Goal: Transaction & Acquisition: Obtain resource

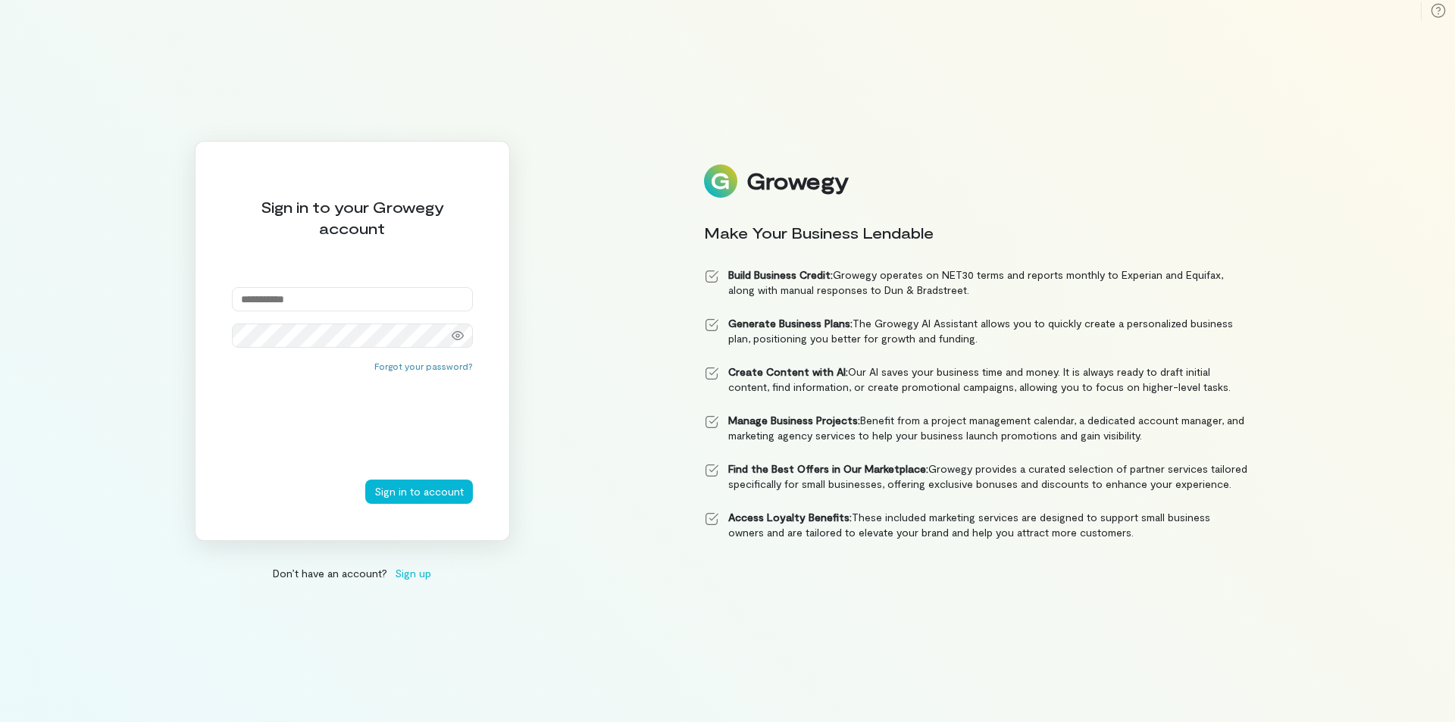
click at [320, 300] on input "email" at bounding box center [352, 299] width 241 height 24
type input "**********"
click at [425, 494] on button "Sign in to account" at bounding box center [419, 492] width 108 height 24
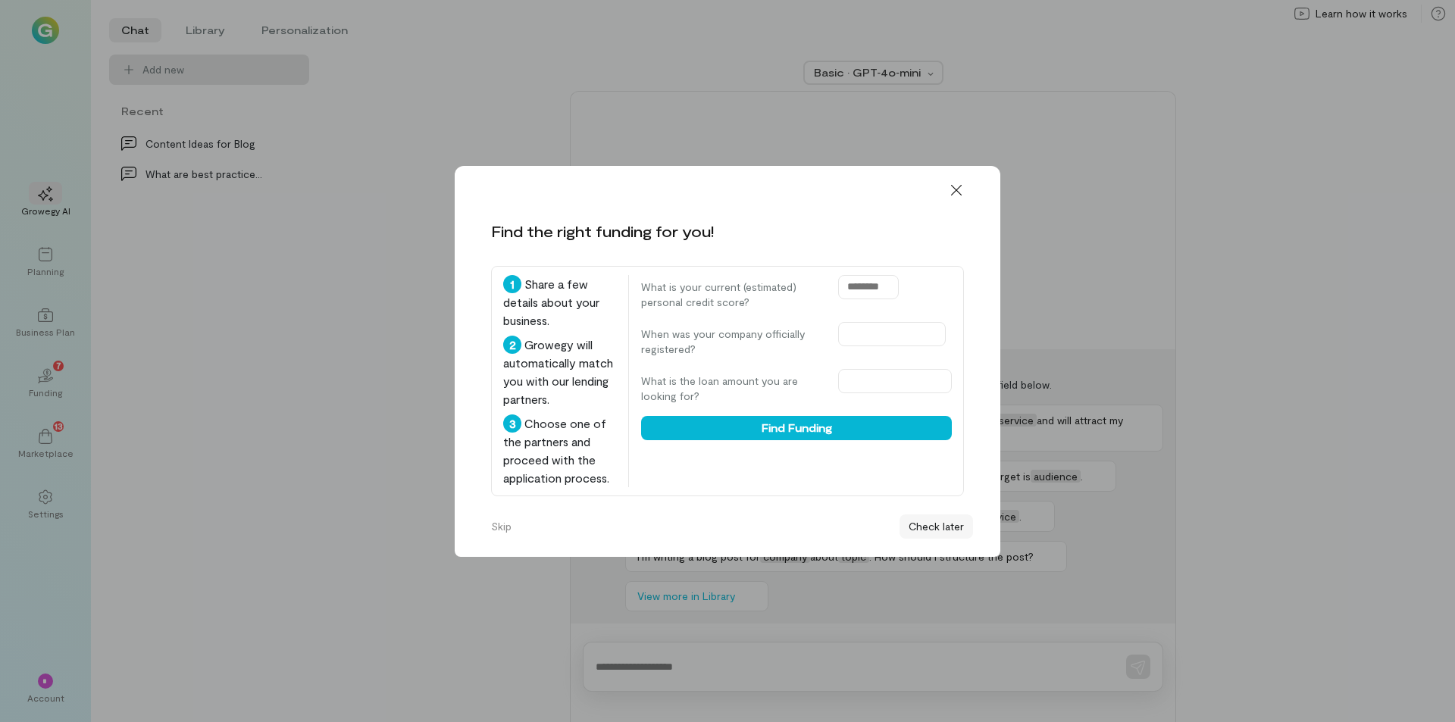
click at [924, 528] on button "Check later" at bounding box center [935, 526] width 73 height 24
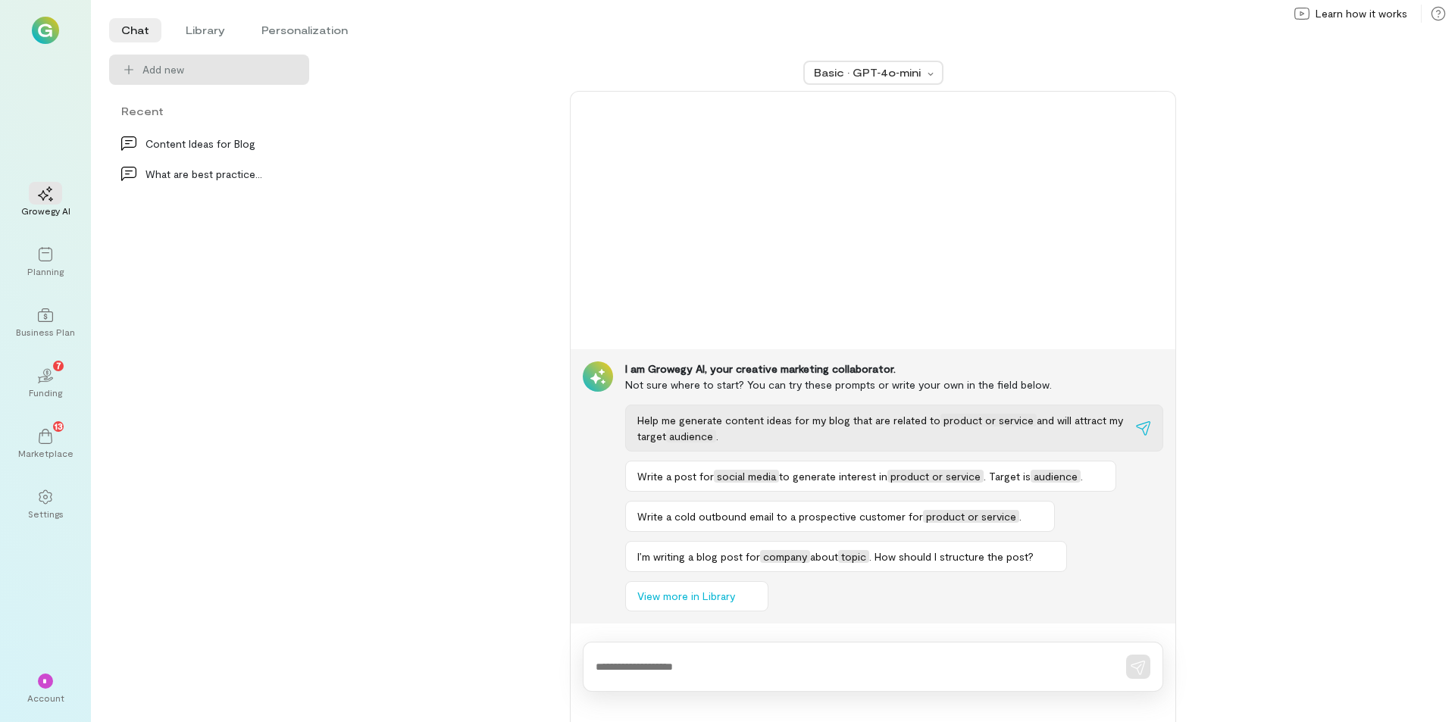
click at [690, 422] on span "Help me generate content ideas for my blog that are related to" at bounding box center [788, 420] width 303 height 13
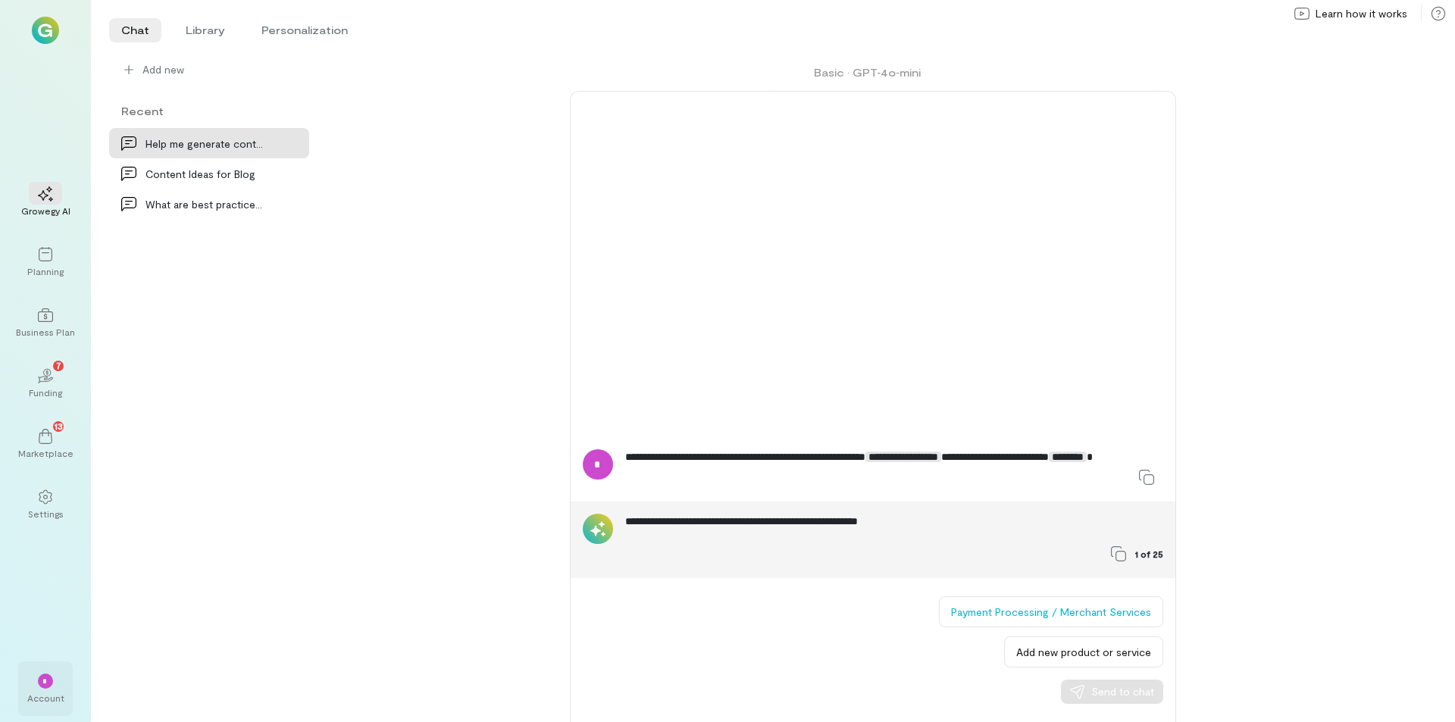
click at [45, 677] on span "*" at bounding box center [45, 681] width 6 height 9
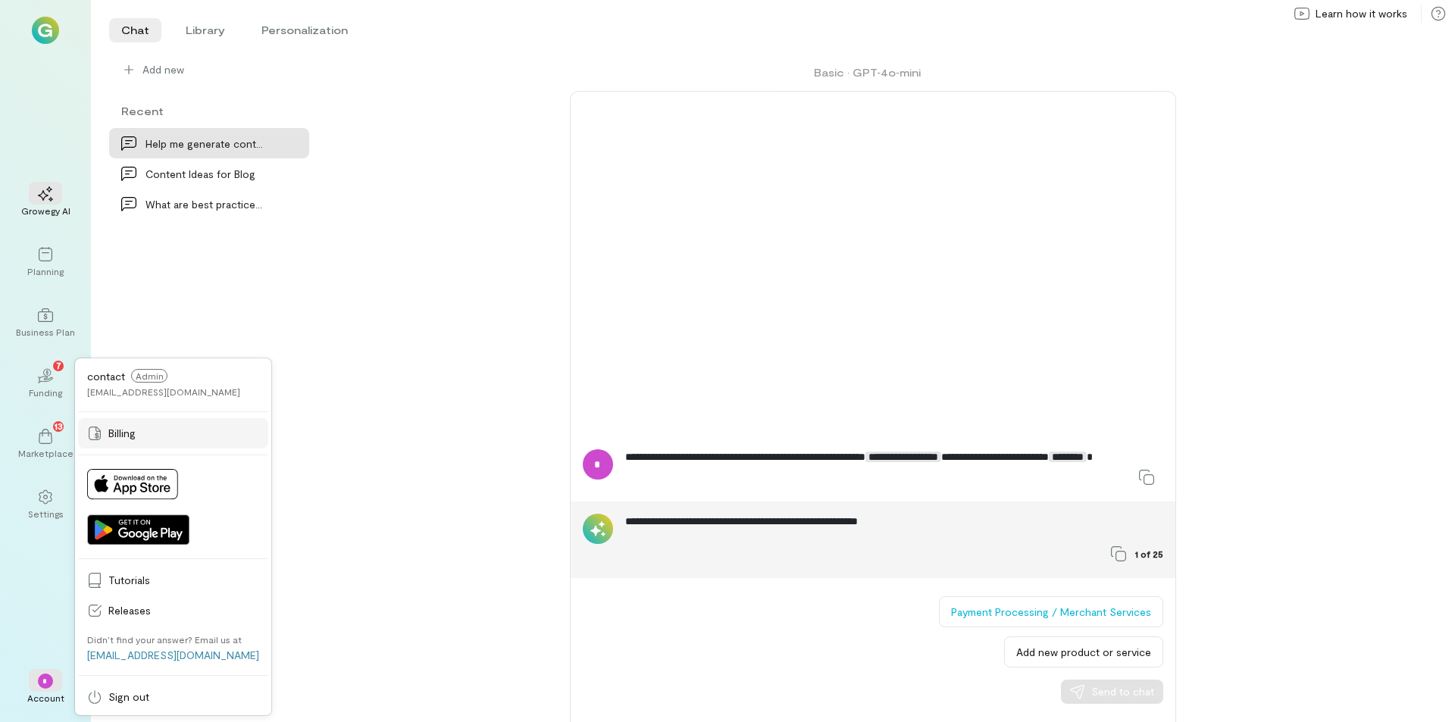
click at [127, 433] on span "Billing" at bounding box center [183, 433] width 151 height 15
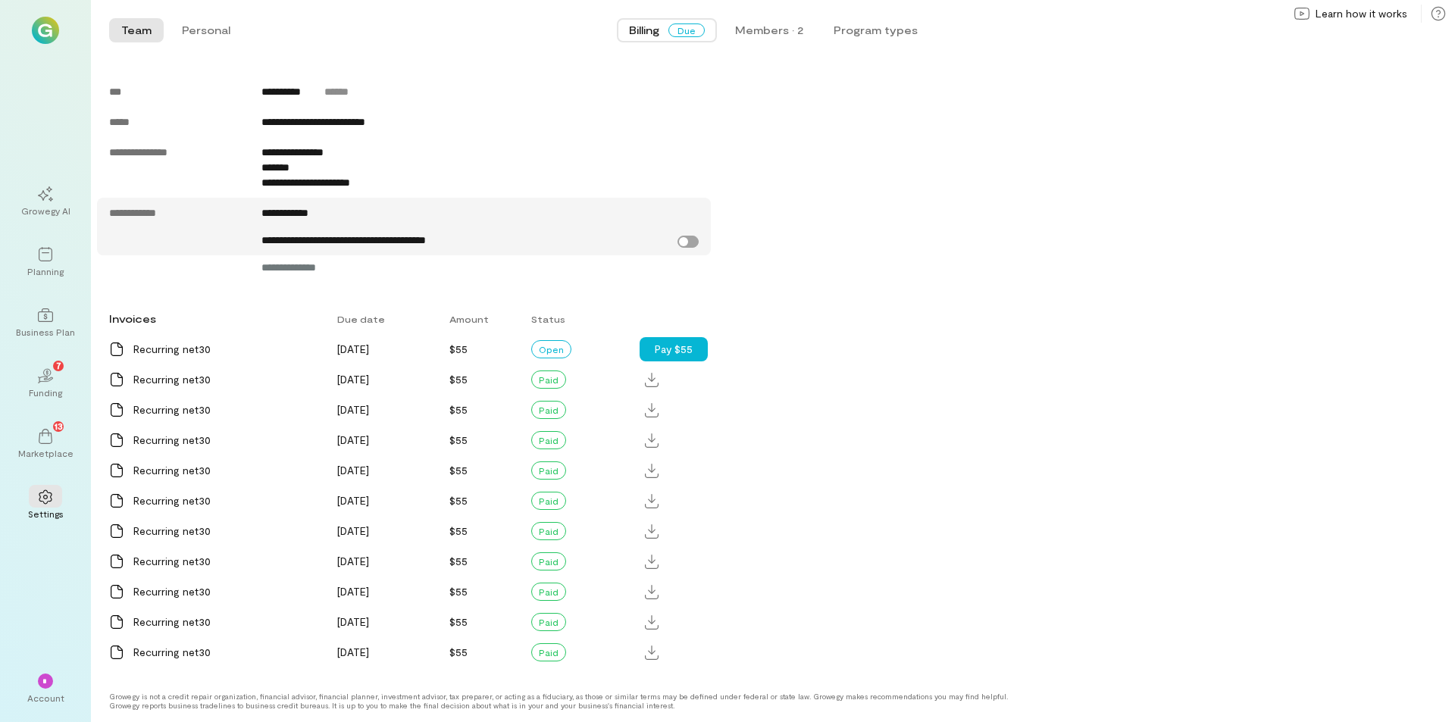
scroll to position [340, 0]
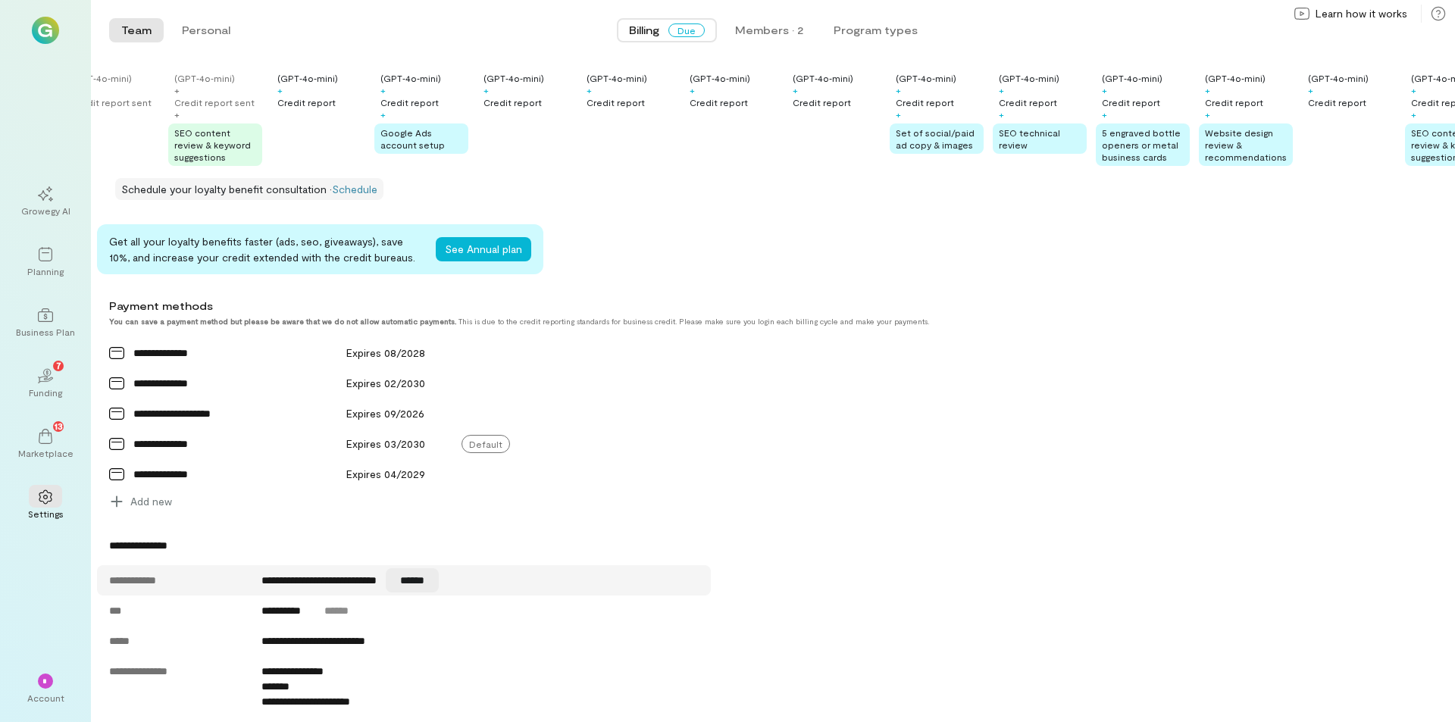
click at [439, 591] on button "******" at bounding box center [412, 580] width 53 height 24
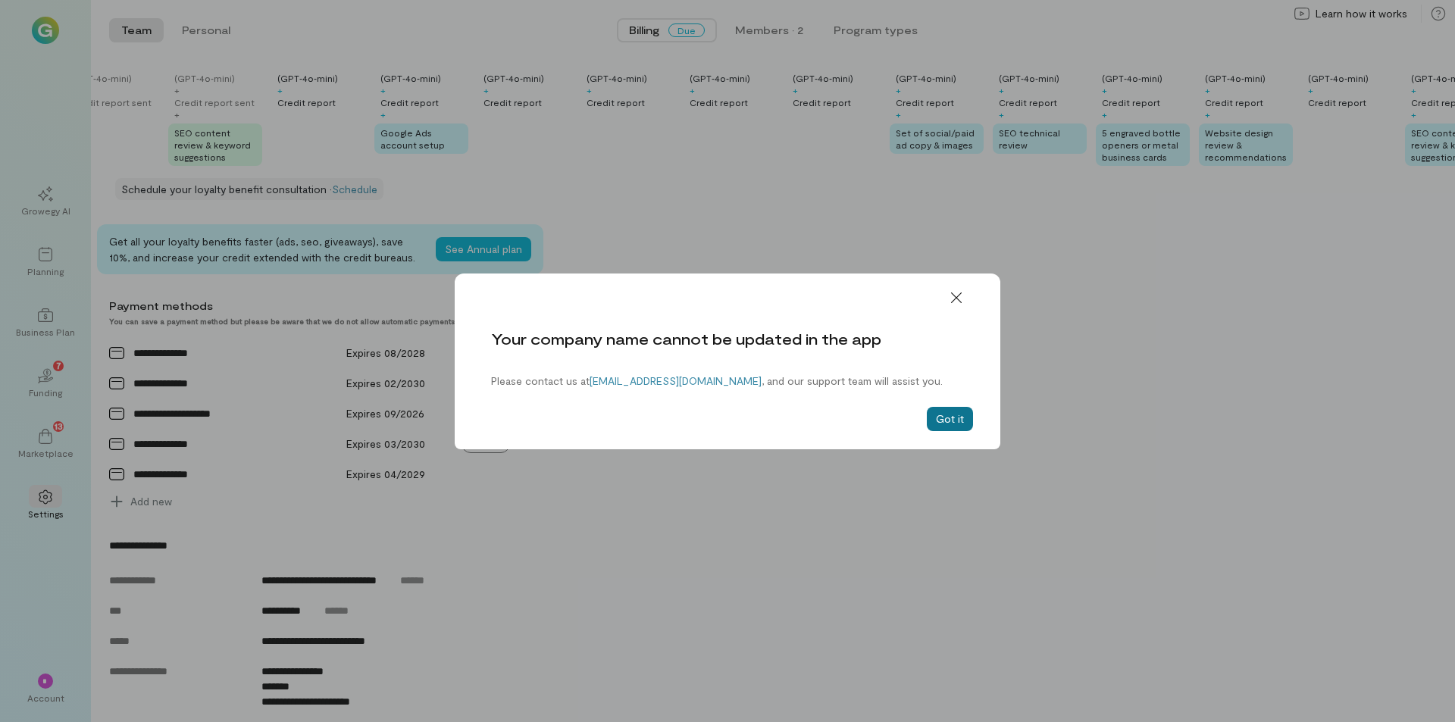
click at [948, 412] on button "Got it" at bounding box center [950, 419] width 46 height 24
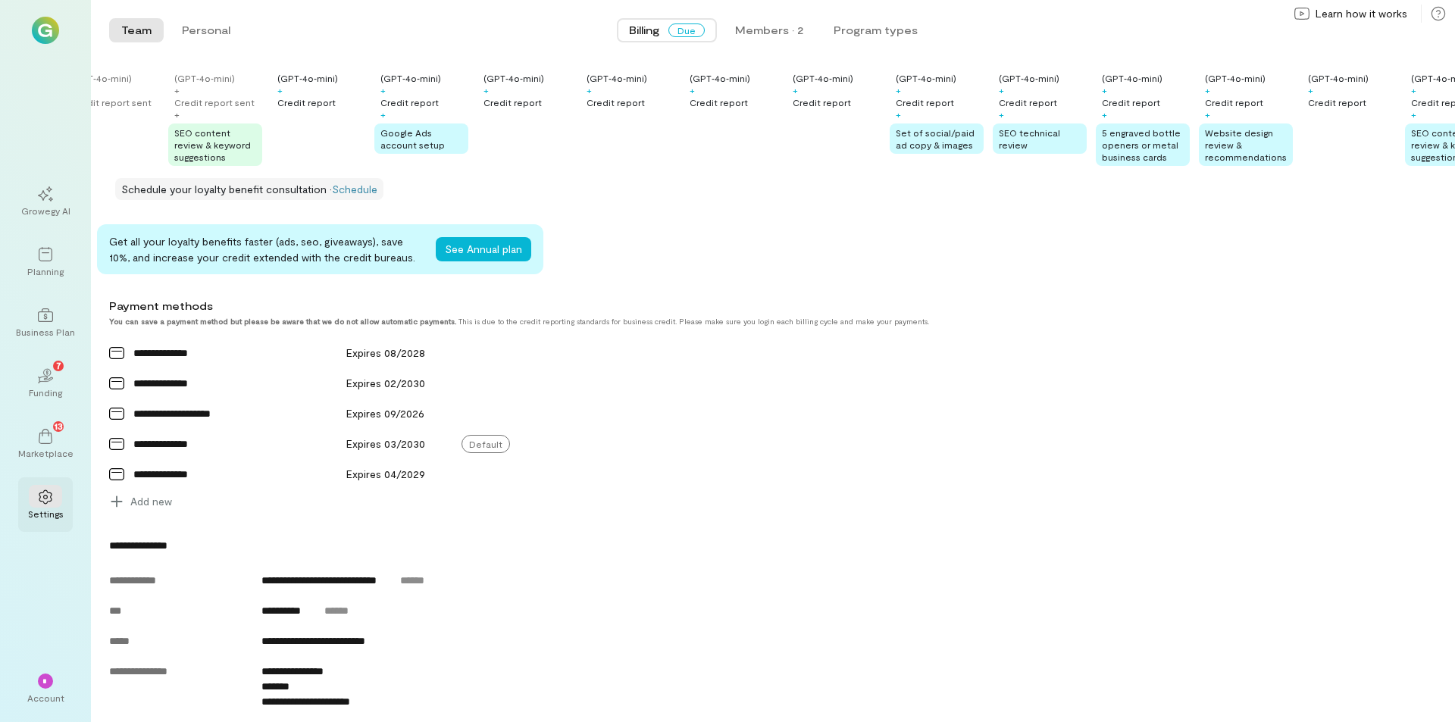
click at [42, 492] on icon at bounding box center [45, 496] width 15 height 15
click at [45, 25] on img at bounding box center [45, 30] width 27 height 27
click at [642, 27] on span "Billing" at bounding box center [644, 30] width 30 height 15
click at [762, 30] on div "Members · 2" at bounding box center [769, 30] width 68 height 15
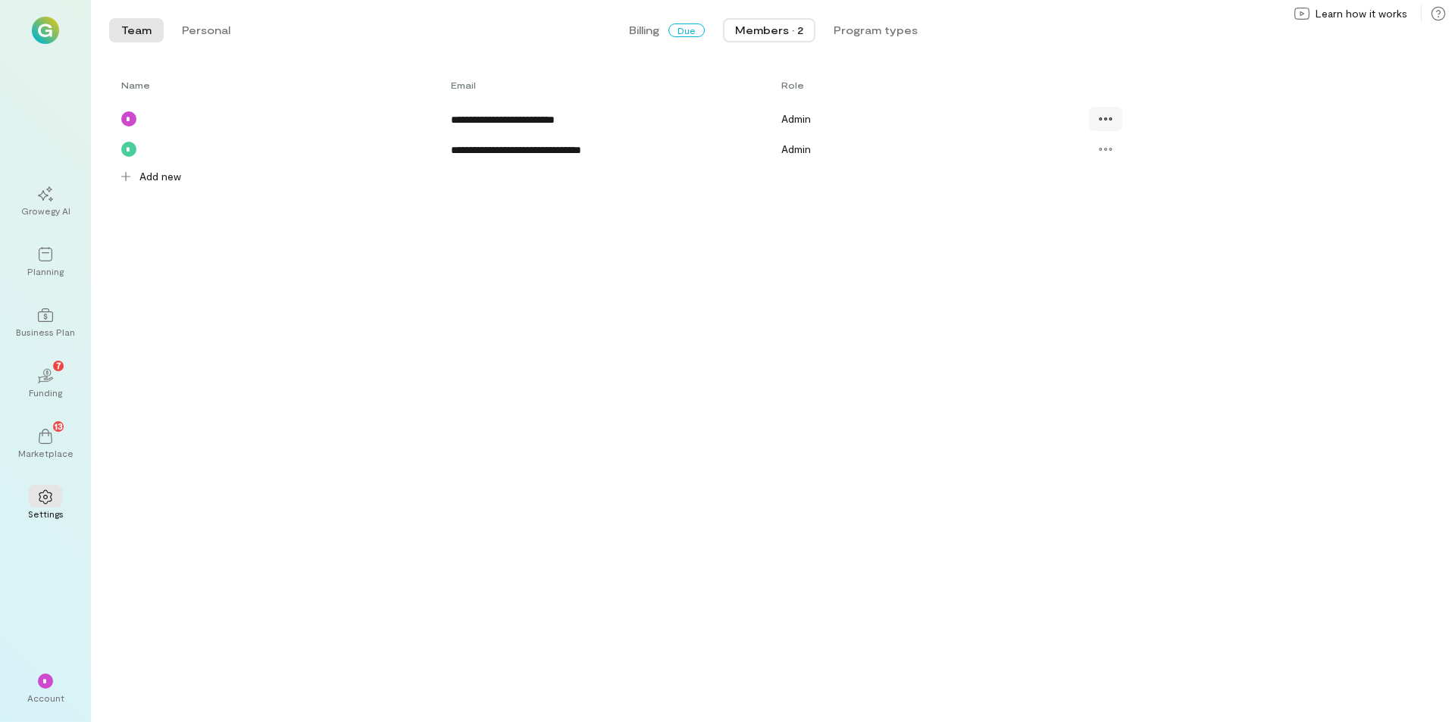
click at [1104, 115] on icon at bounding box center [1105, 118] width 15 height 15
click at [948, 216] on div "**********" at bounding box center [773, 397] width 1364 height 649
click at [1369, 12] on span "Learn how it works" at bounding box center [1361, 13] width 92 height 15
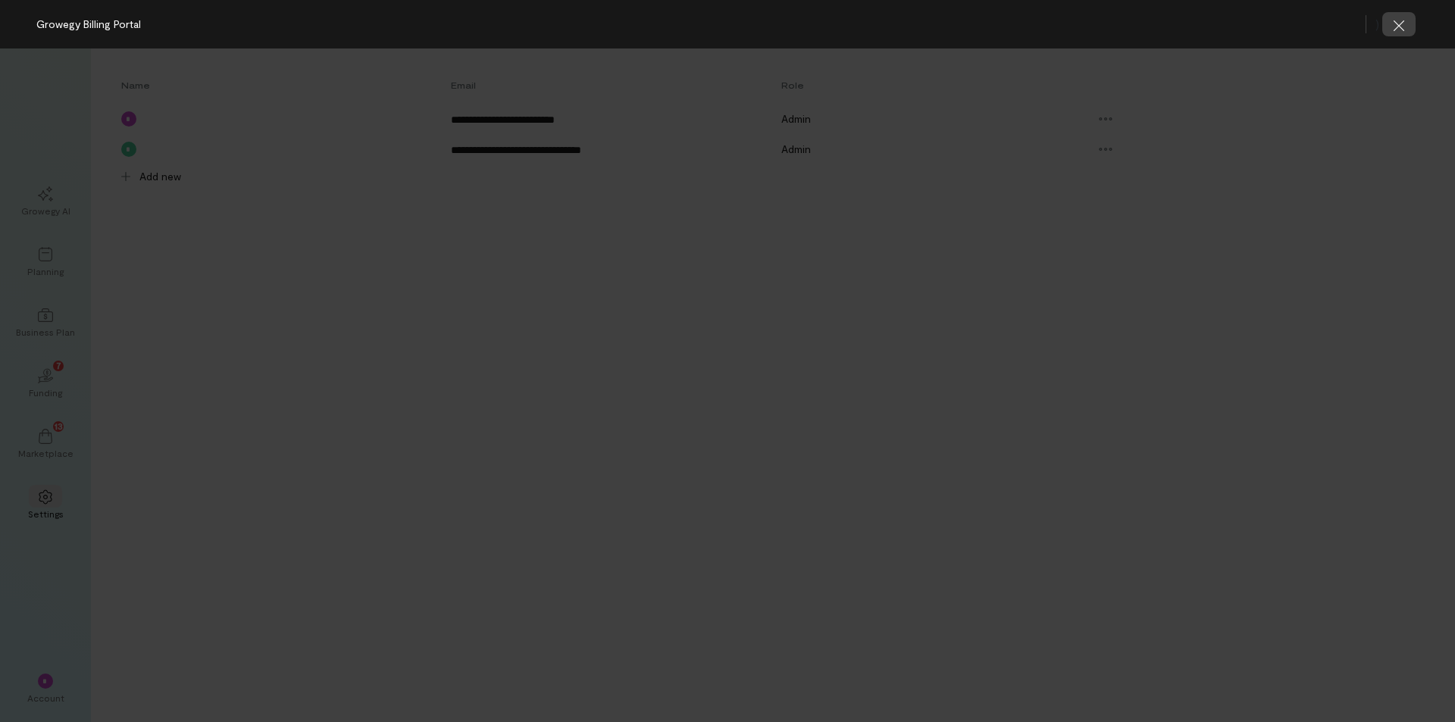
click at [1399, 22] on icon "button" at bounding box center [1398, 25] width 15 height 15
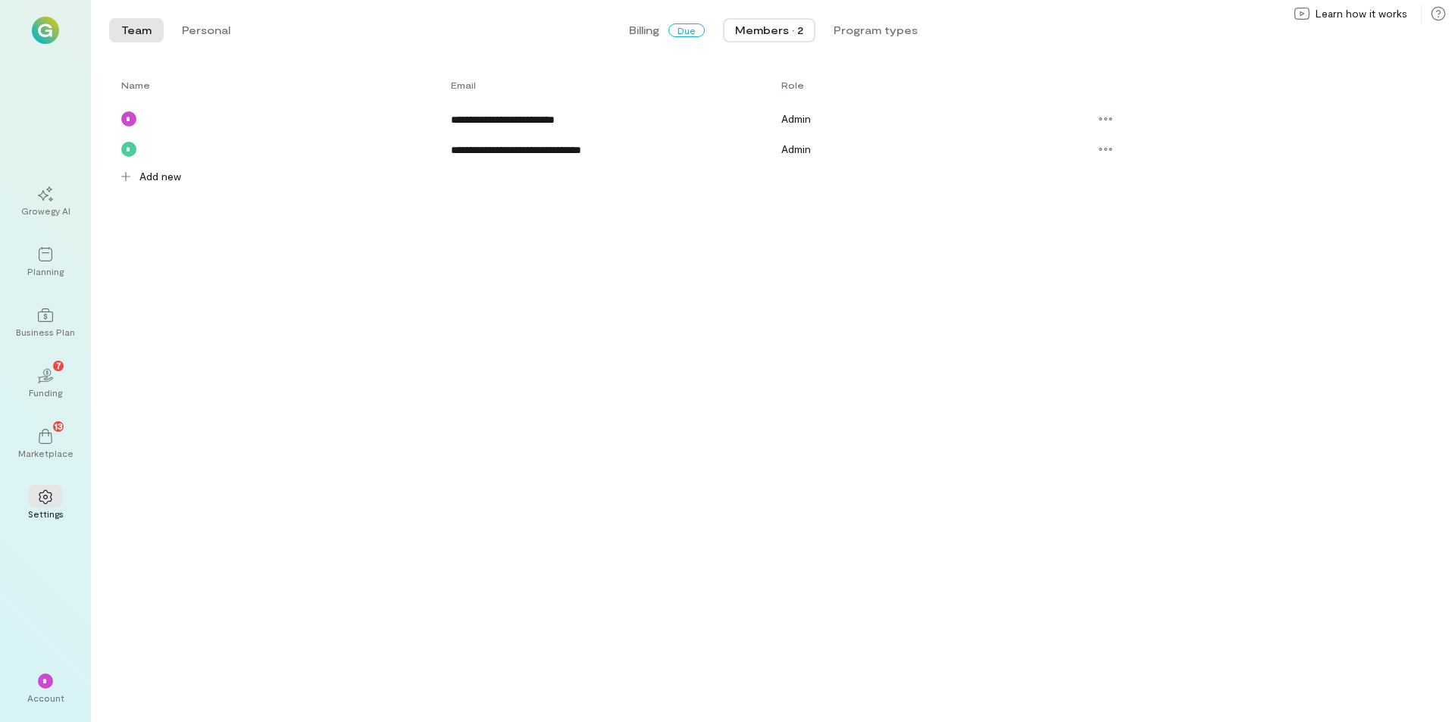
click at [43, 28] on img at bounding box center [45, 30] width 27 height 27
click at [1435, 9] on icon at bounding box center [1437, 13] width 15 height 15
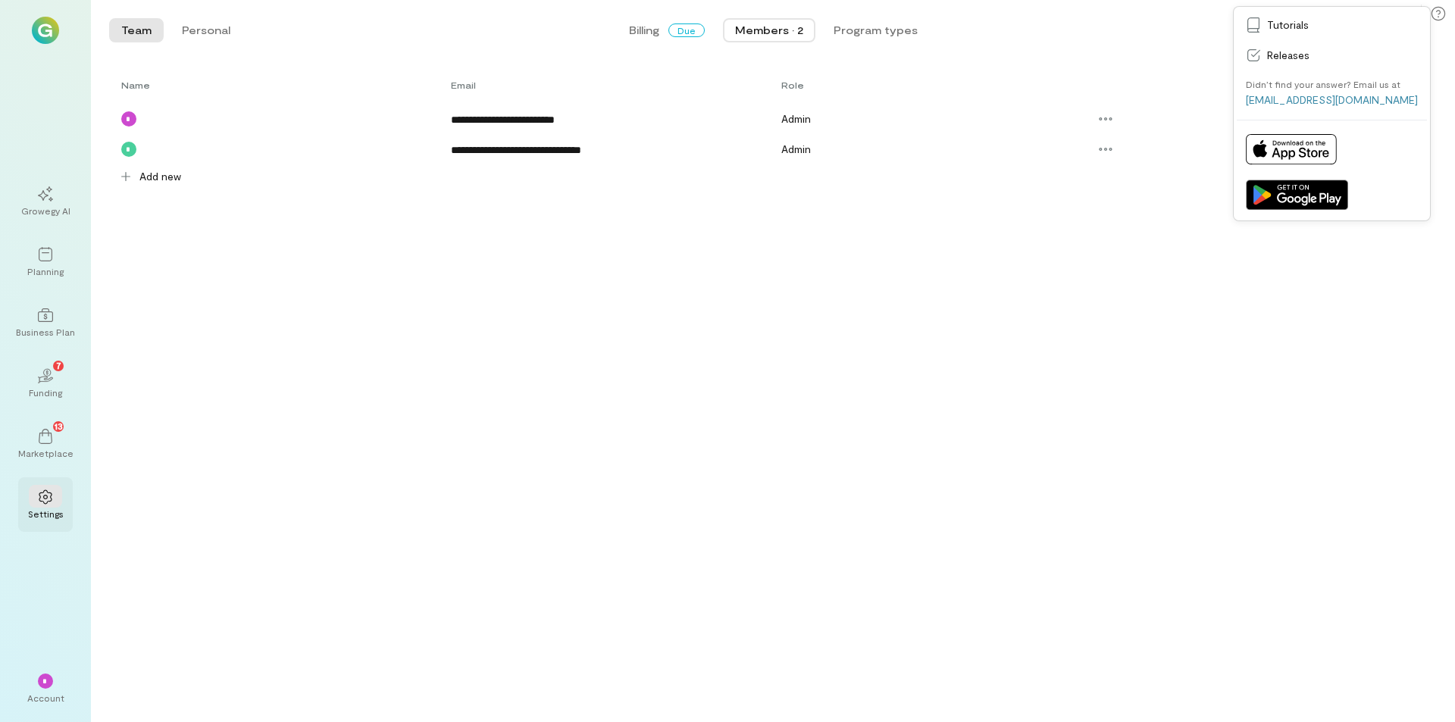
click at [45, 497] on icon at bounding box center [45, 496] width 15 height 15
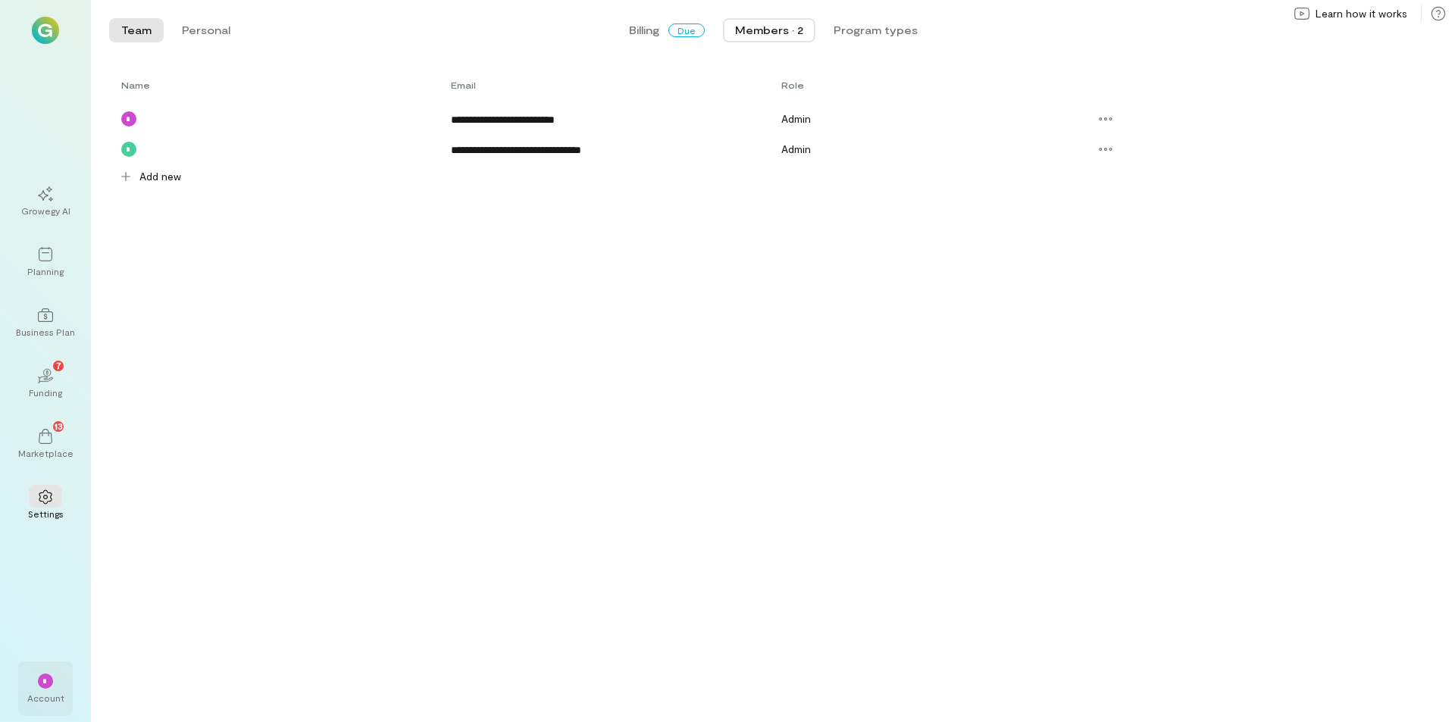
click at [45, 684] on span "*" at bounding box center [45, 681] width 6 height 9
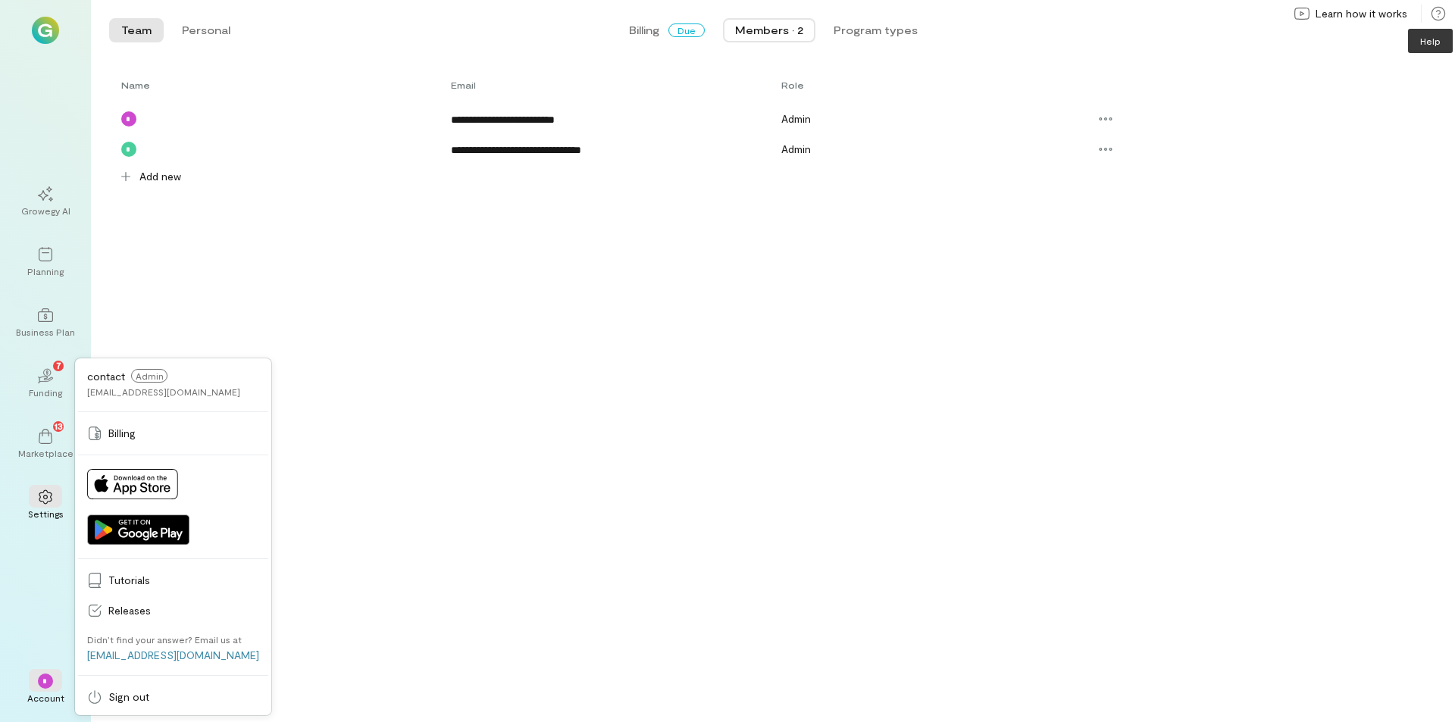
click at [1435, 7] on icon at bounding box center [1437, 13] width 15 height 15
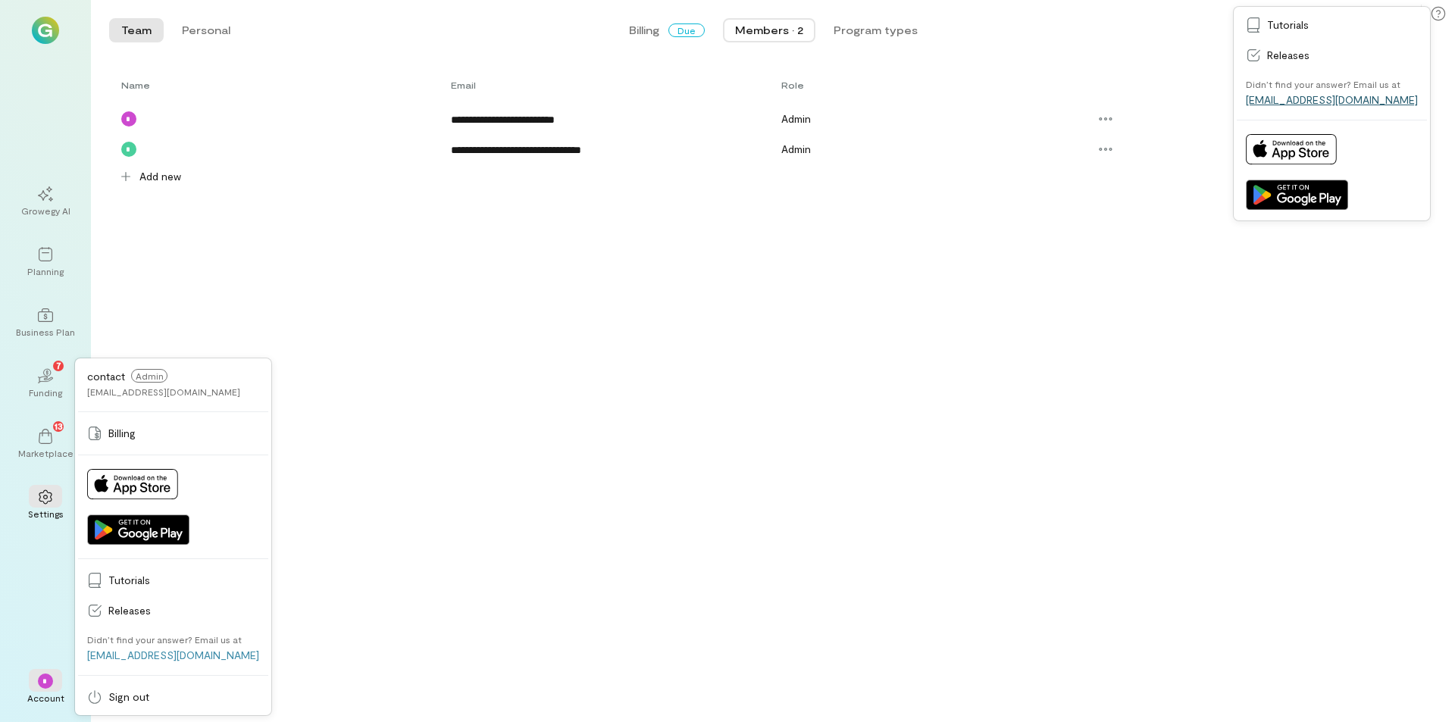
click at [1324, 104] on link "[EMAIL_ADDRESS][DOMAIN_NAME]" at bounding box center [1332, 99] width 172 height 13
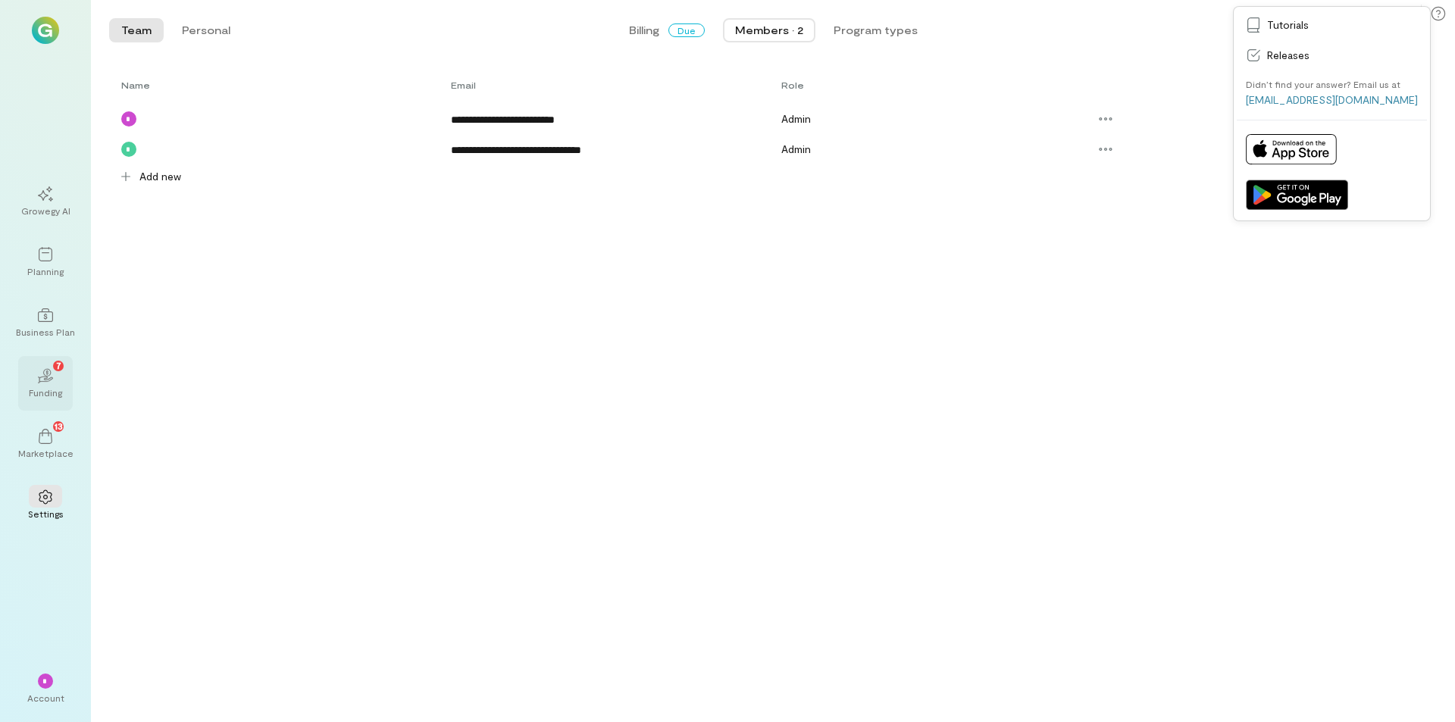
click at [46, 377] on icon "02" at bounding box center [45, 375] width 15 height 15
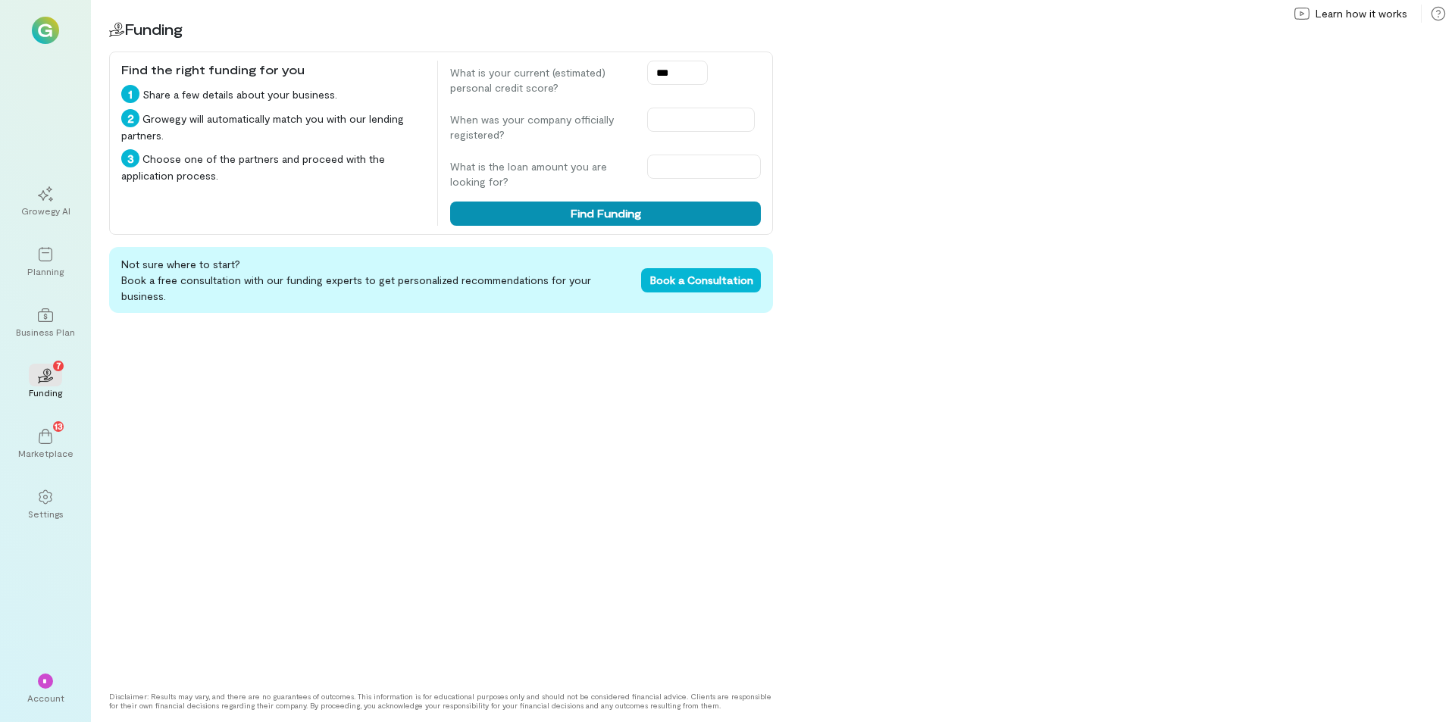
type input "***"
click at [352, 180] on div "3 Choose one of the partners and proceed with the application process." at bounding box center [273, 166] width 304 height 34
click at [562, 211] on button "Find Funding" at bounding box center [605, 214] width 311 height 24
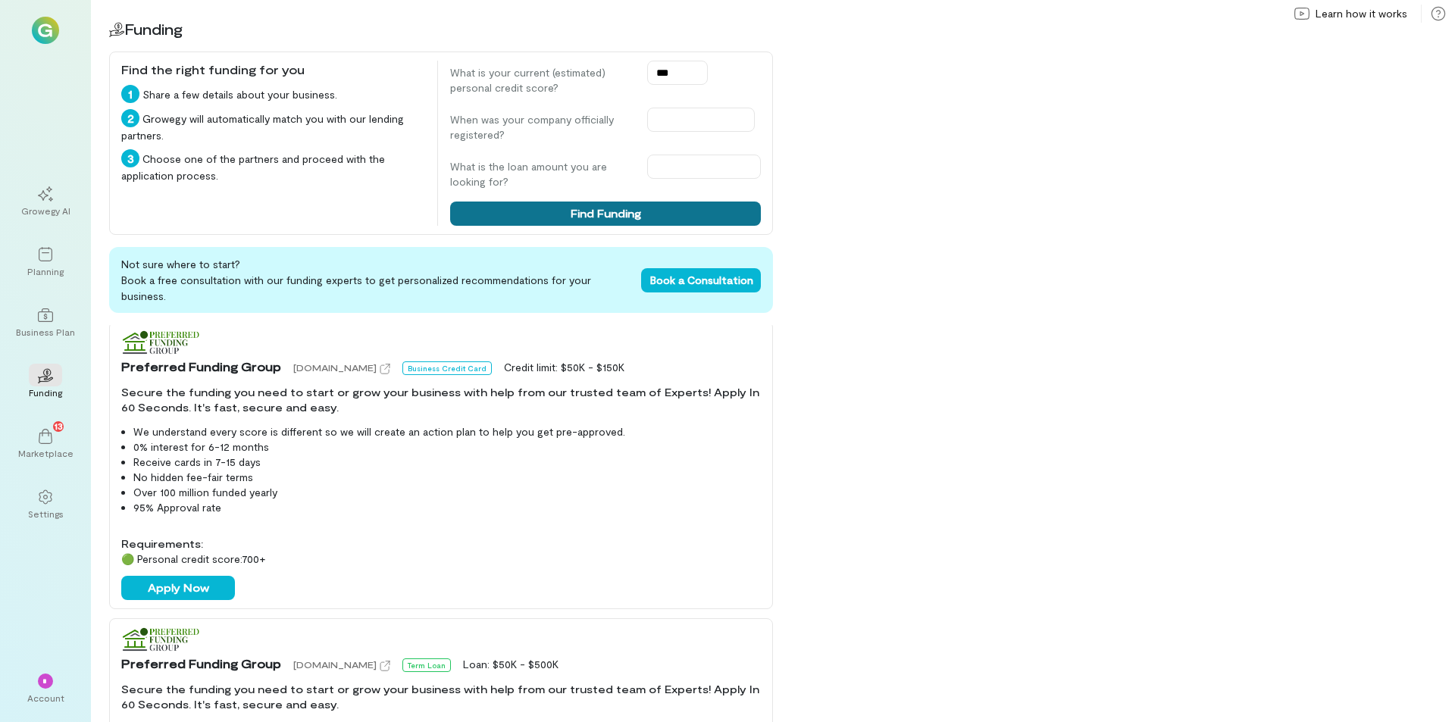
scroll to position [303, 0]
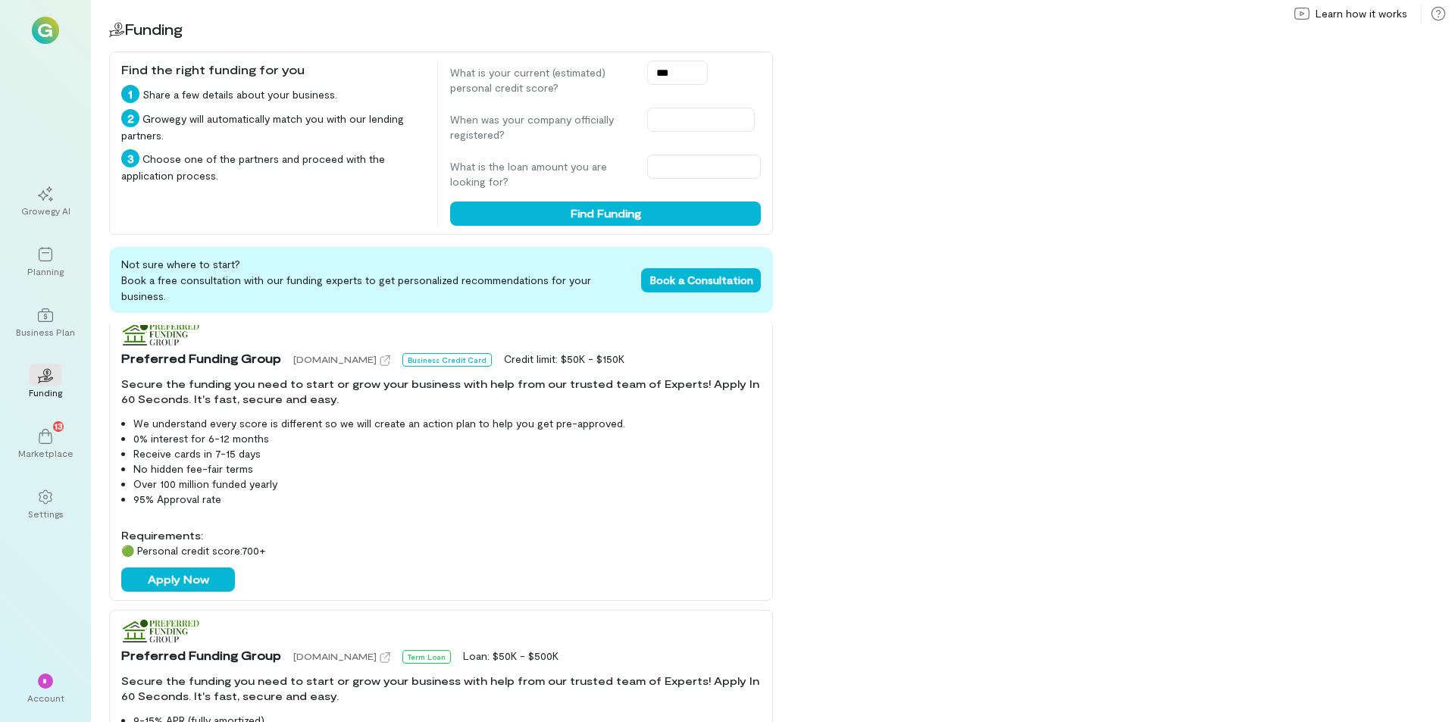
click at [168, 322] on img at bounding box center [160, 335] width 78 height 27
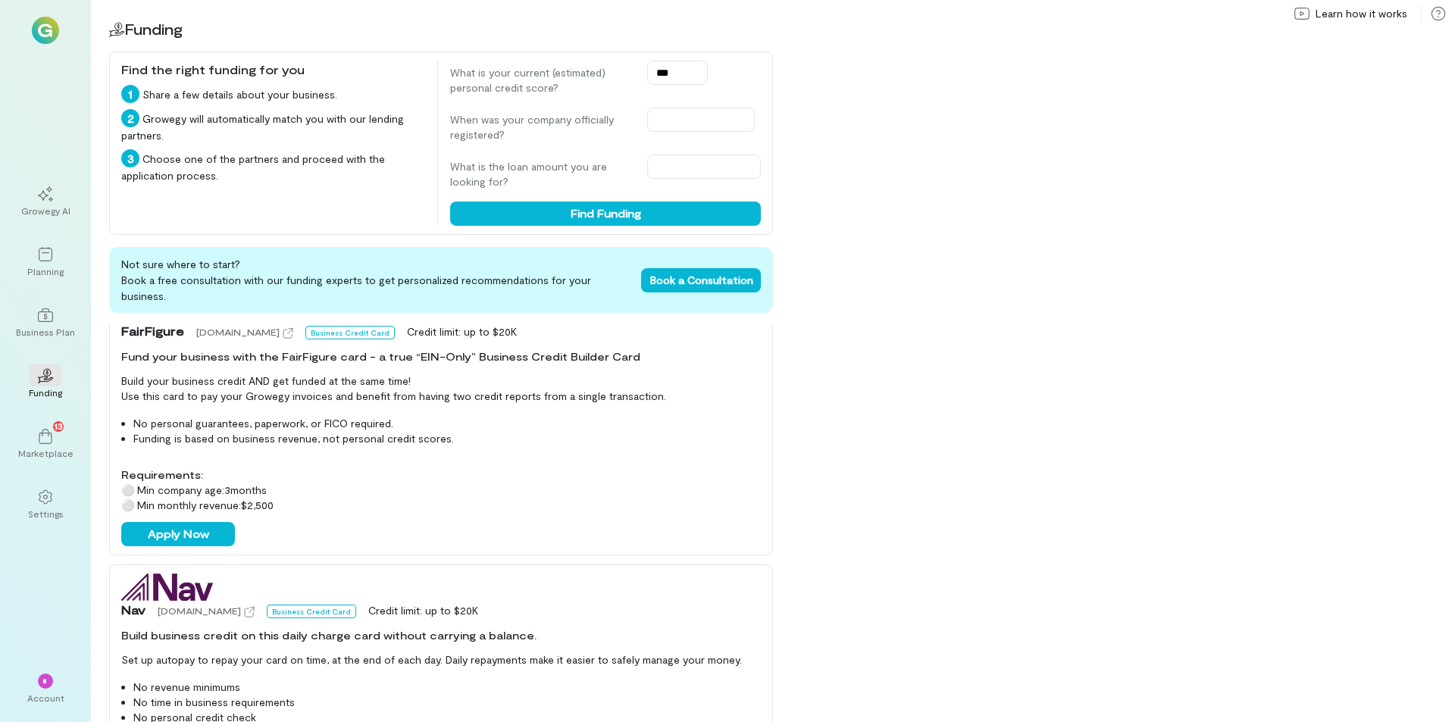
scroll to position [833, 0]
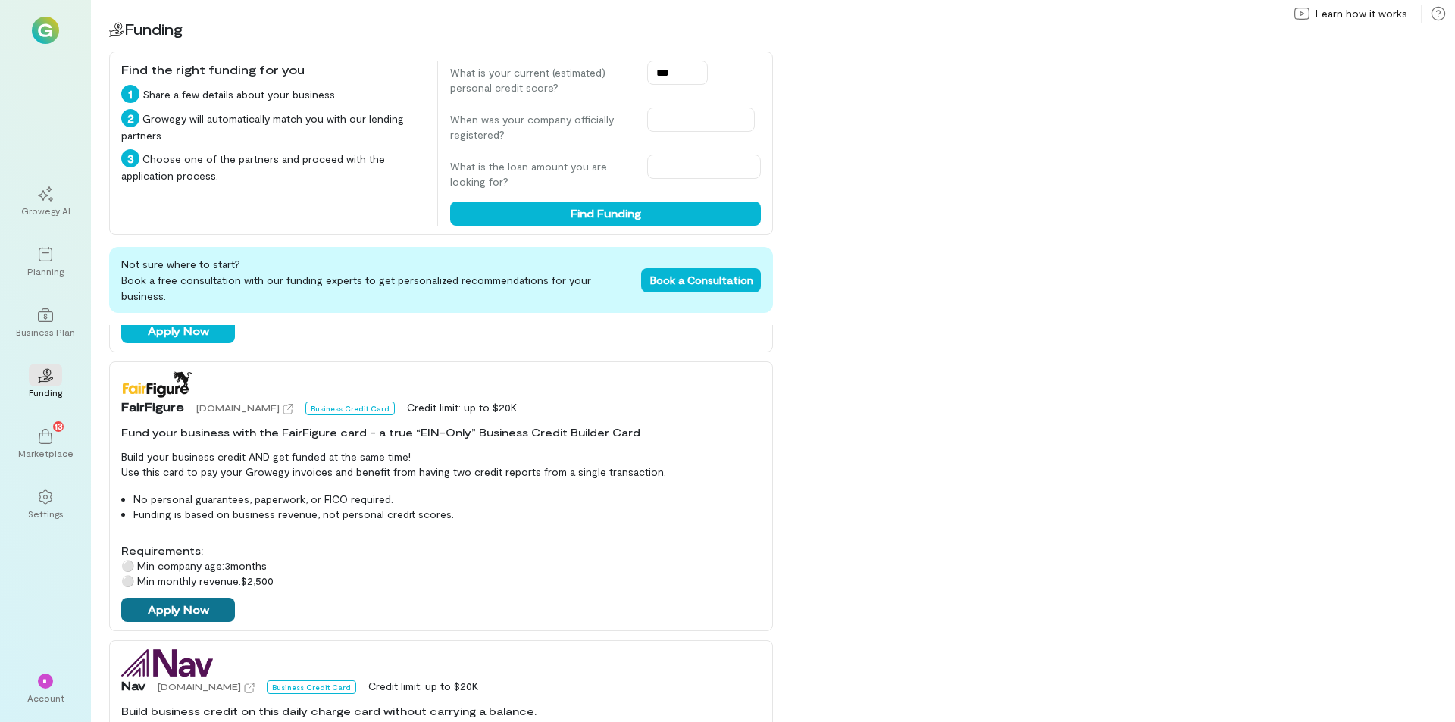
click at [182, 598] on button "Apply Now" at bounding box center [178, 610] width 114 height 24
click at [49, 30] on img at bounding box center [45, 30] width 27 height 27
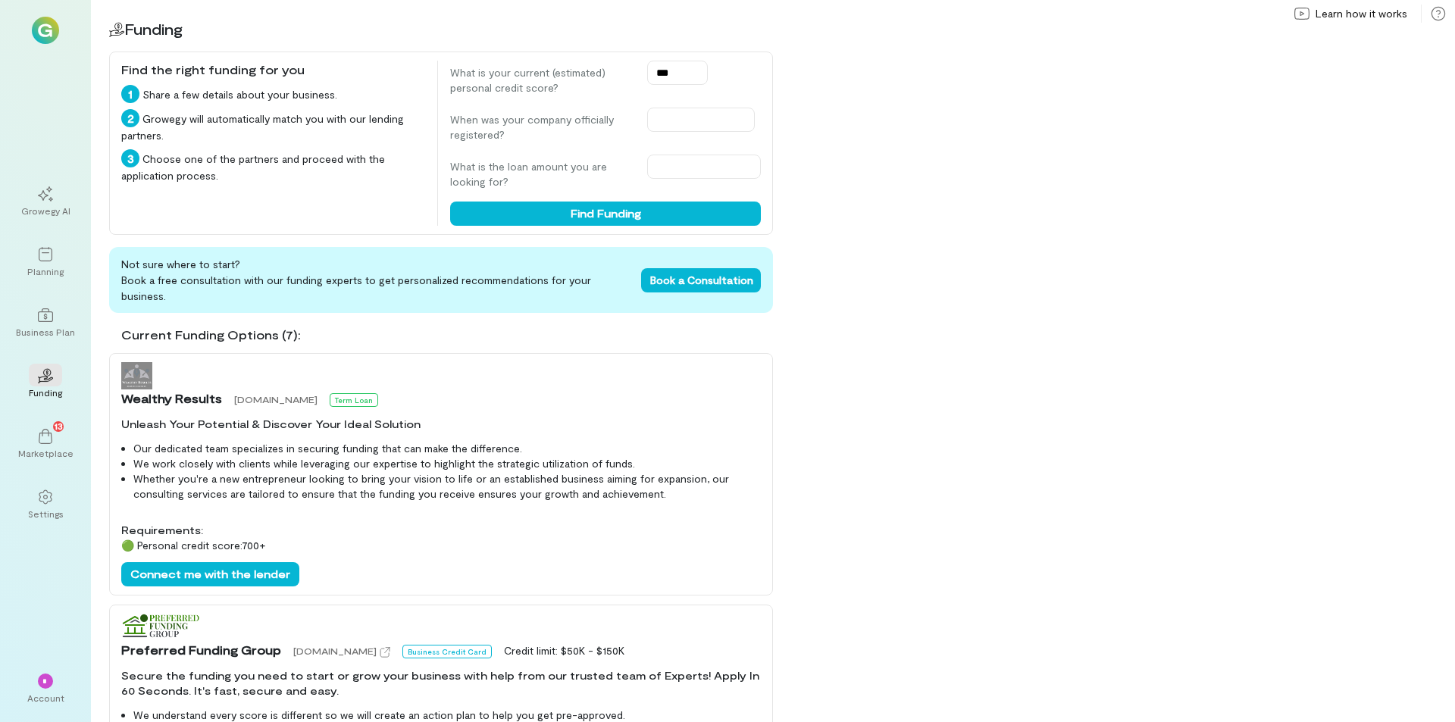
scroll to position [0, 0]
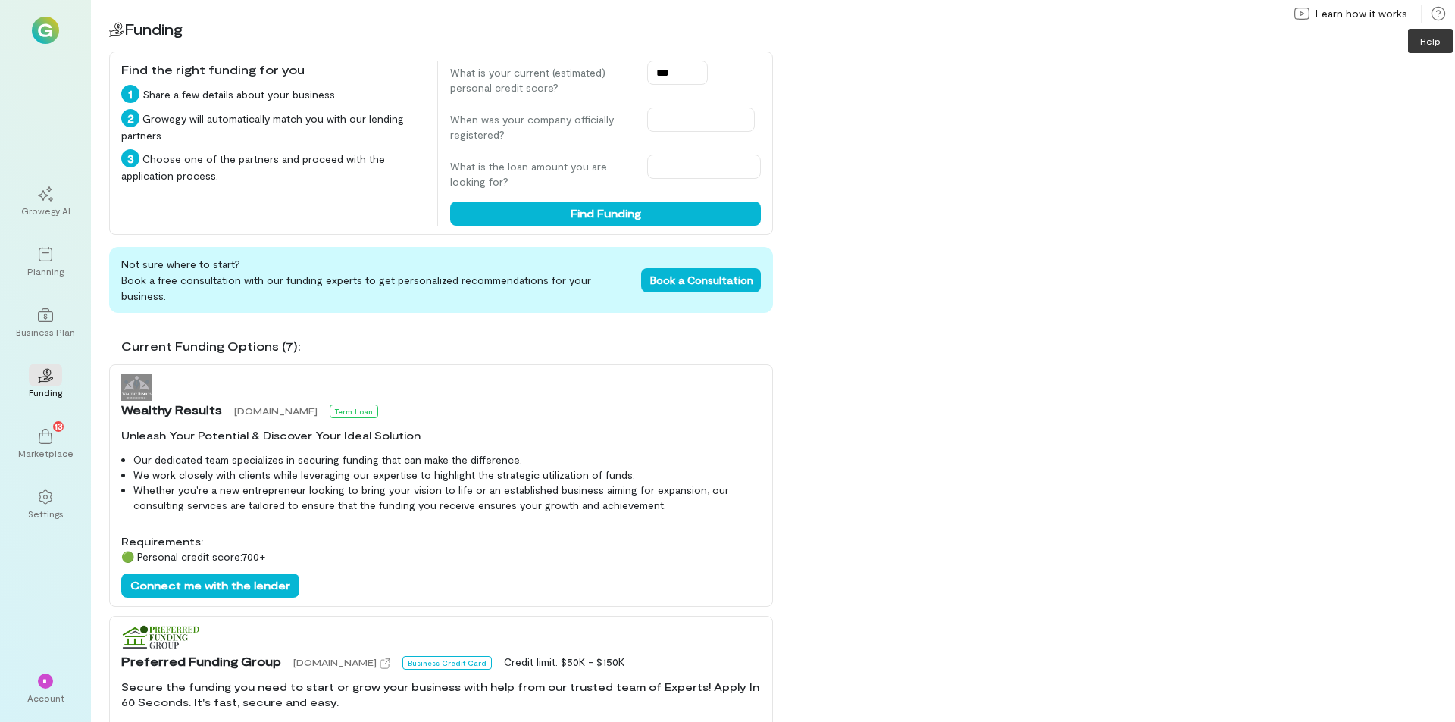
click at [1437, 9] on icon at bounding box center [1437, 13] width 15 height 15
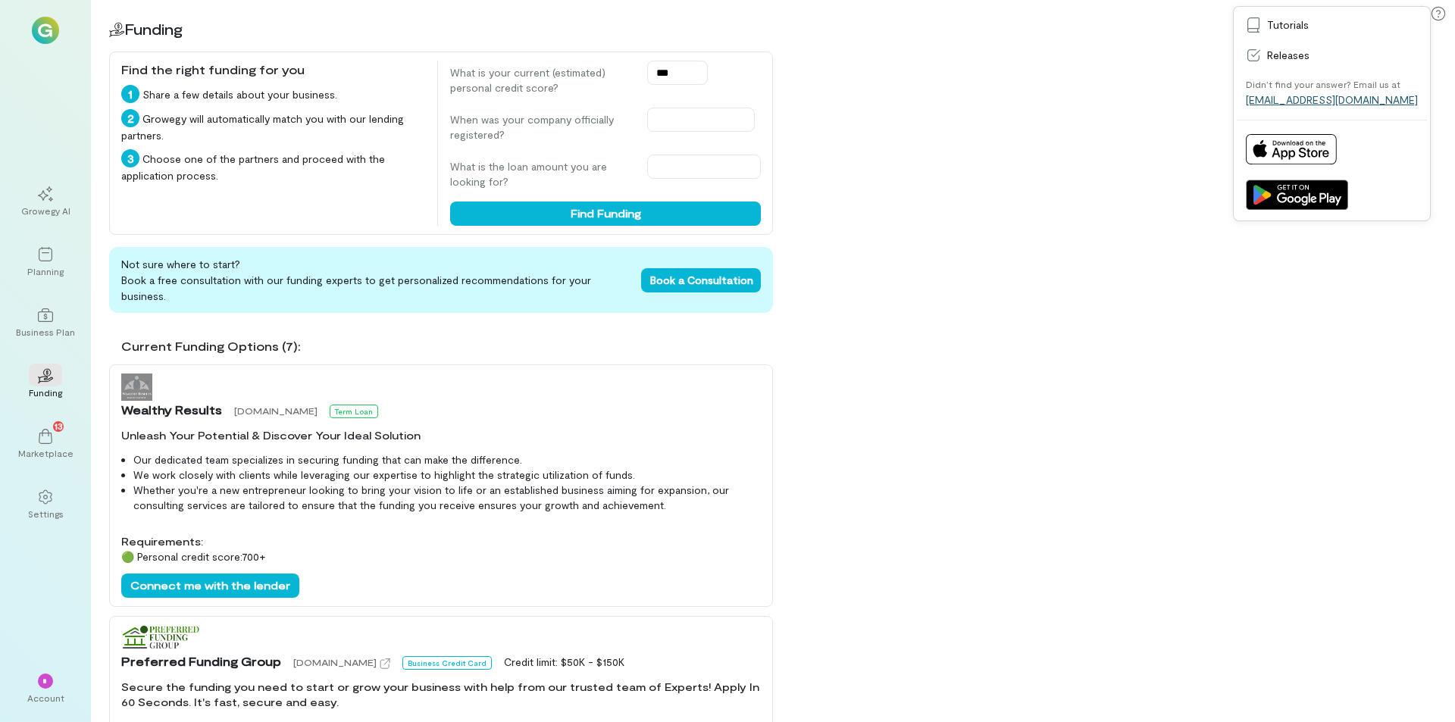
click at [1347, 104] on link "[EMAIL_ADDRESS][DOMAIN_NAME]" at bounding box center [1332, 99] width 172 height 13
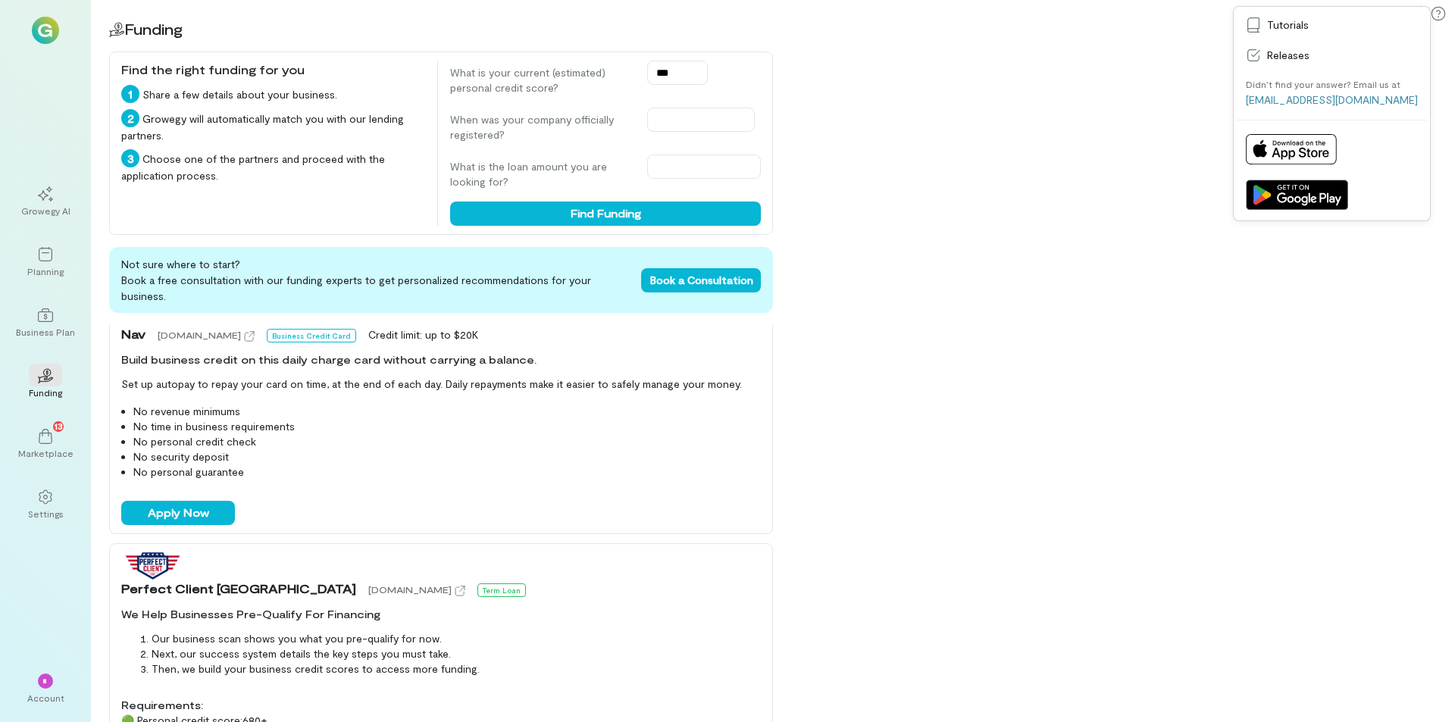
scroll to position [1072, 0]
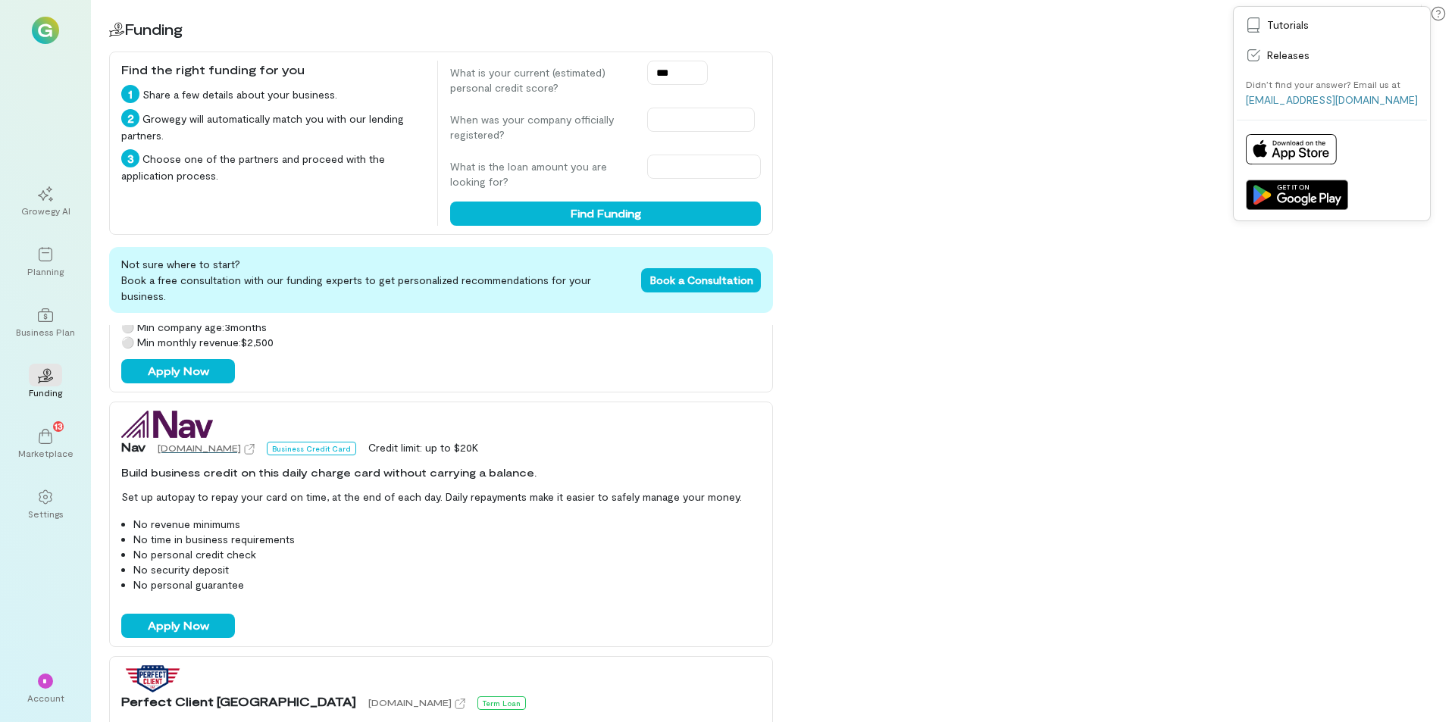
click at [176, 442] on span "[DOMAIN_NAME]" at bounding box center [199, 447] width 83 height 11
